Goal: Task Accomplishment & Management: Use online tool/utility

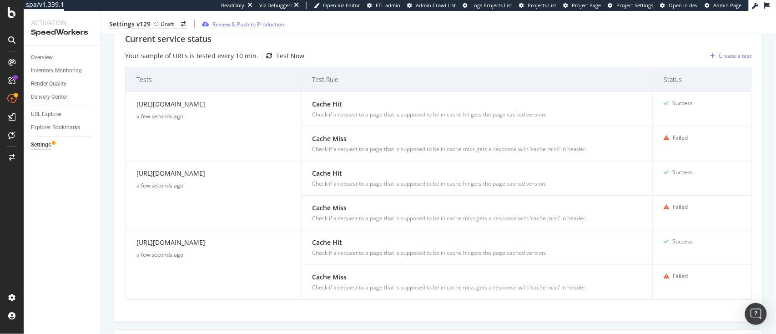
scroll to position [257, 0]
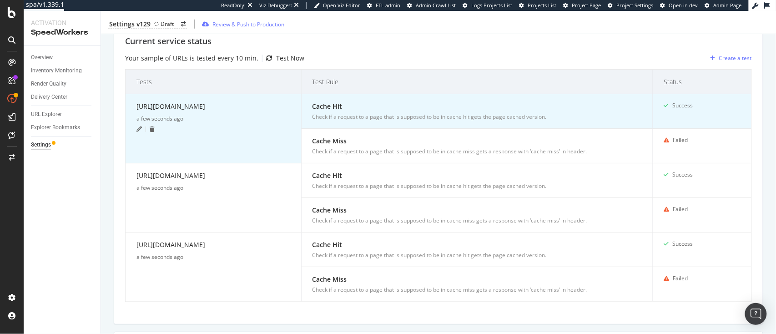
drag, startPoint x: 268, startPoint y: 125, endPoint x: 135, endPoint y: 104, distance: 135.0
click at [135, 104] on td "https://www.neimanmarcus.com/p/emporio-armani-draped-bateau-neck-jersey-midi-dr…" at bounding box center [214, 128] width 176 height 69
copy div "https://www.neimanmarcus.com/p/emporio-armani-draped-bateau-neck-jersey-midi-dr…"
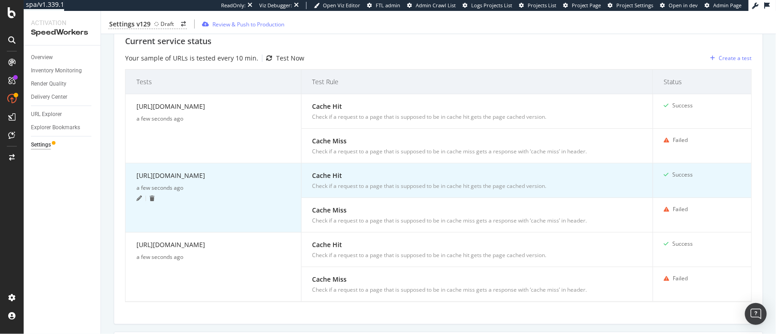
drag, startPoint x: 238, startPoint y: 175, endPoint x: 136, endPoint y: 176, distance: 102.8
click at [136, 176] on td "https://www.neimanmarcus.com a few seconds ago" at bounding box center [214, 197] width 176 height 69
copy div "https://www.neimanmarcus.com"
